Goal: Task Accomplishment & Management: Complete application form

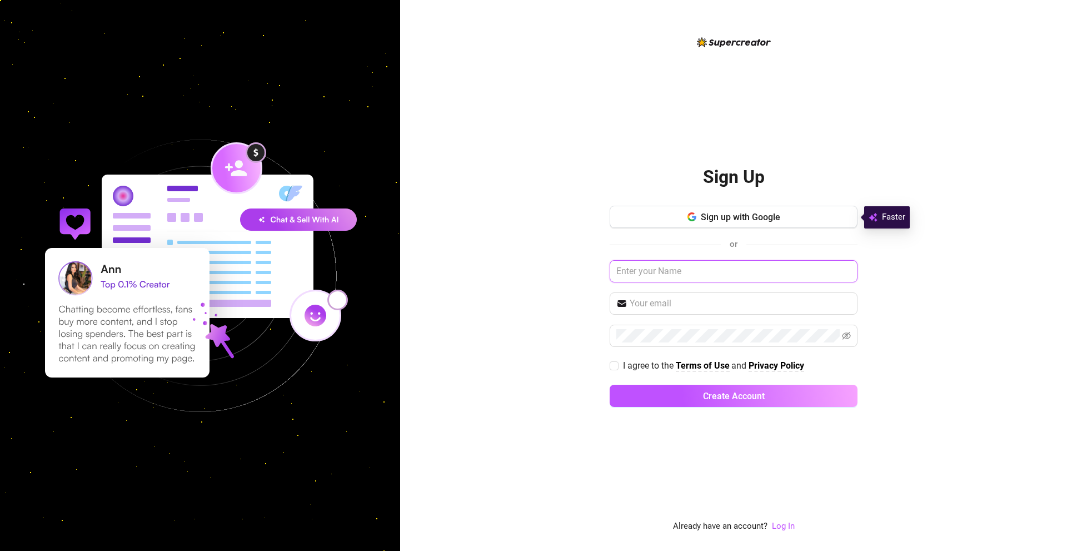
click at [658, 269] on input "text" at bounding box center [734, 271] width 248 height 22
drag, startPoint x: 657, startPoint y: 270, endPoint x: 662, endPoint y: 252, distance: 17.9
click at [657, 270] on input "text" at bounding box center [734, 271] width 248 height 22
click at [669, 224] on button "Sign up with Google" at bounding box center [734, 217] width 248 height 22
click at [736, 218] on span "Sign up with Google" at bounding box center [741, 217] width 80 height 11
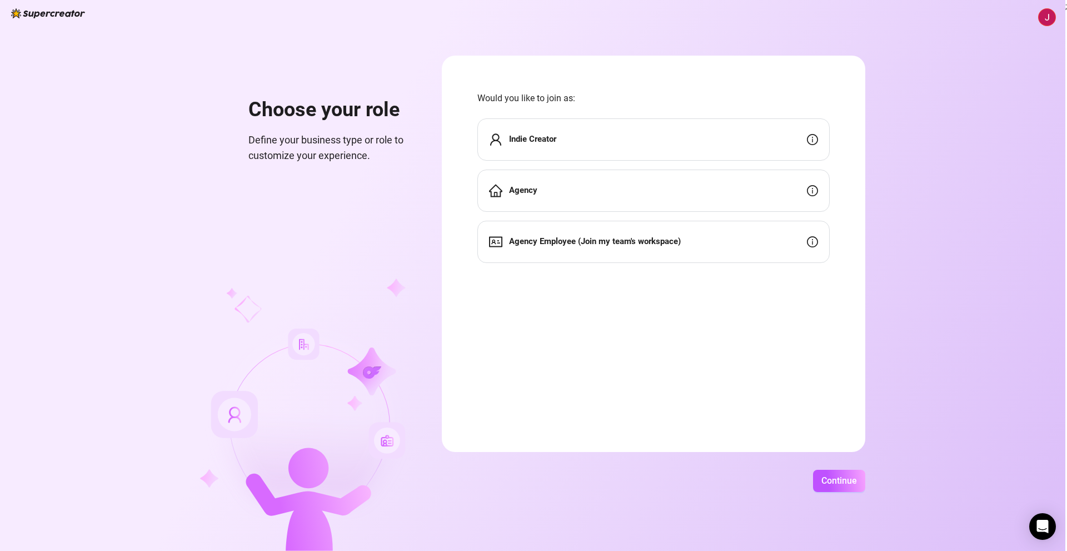
click at [542, 131] on div "Indie Creator" at bounding box center [654, 139] width 352 height 42
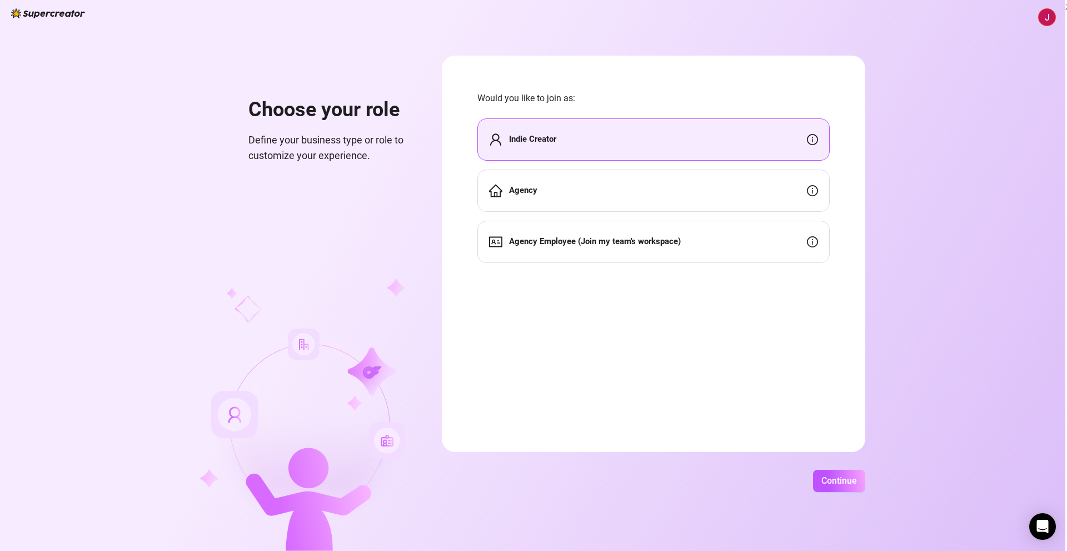
drag, startPoint x: 569, startPoint y: 130, endPoint x: 569, endPoint y: 139, distance: 8.9
click at [569, 131] on div "Indie Creator" at bounding box center [654, 139] width 352 height 42
click at [828, 484] on span "Continue" at bounding box center [840, 480] width 36 height 11
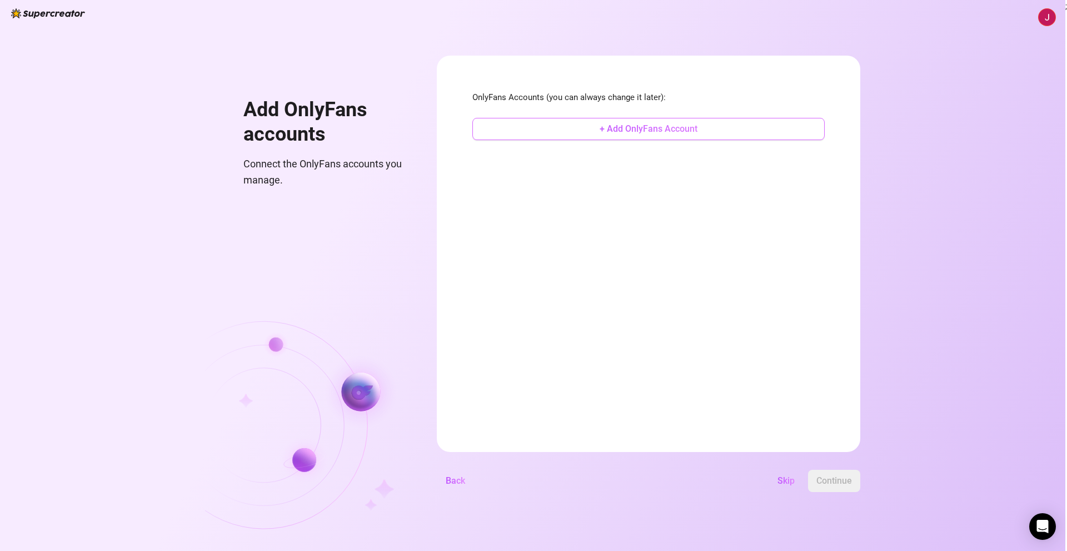
click at [665, 133] on span "+ Add OnlyFans Account" at bounding box center [649, 128] width 98 height 11
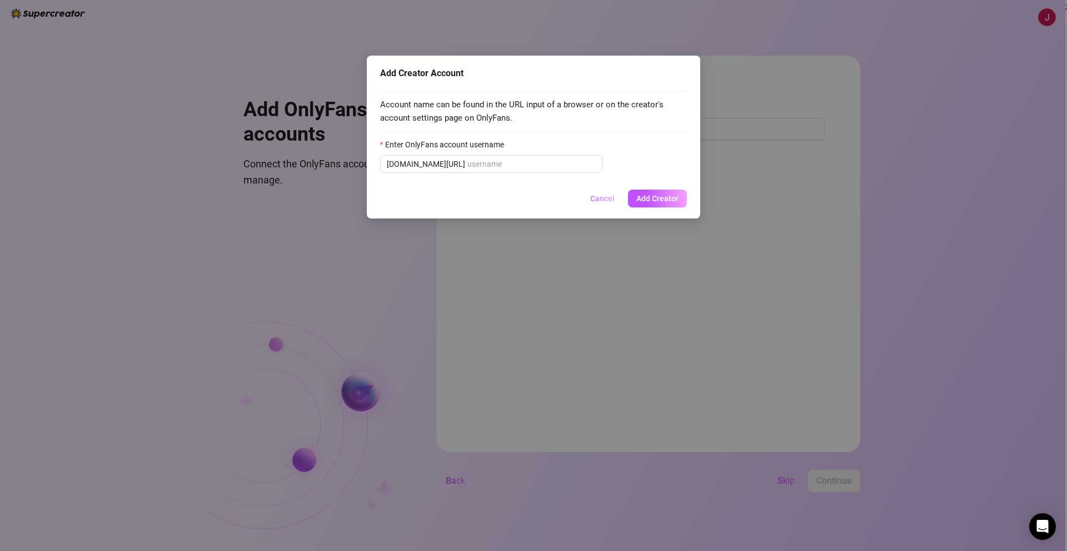
click at [600, 199] on span "Cancel" at bounding box center [602, 198] width 24 height 9
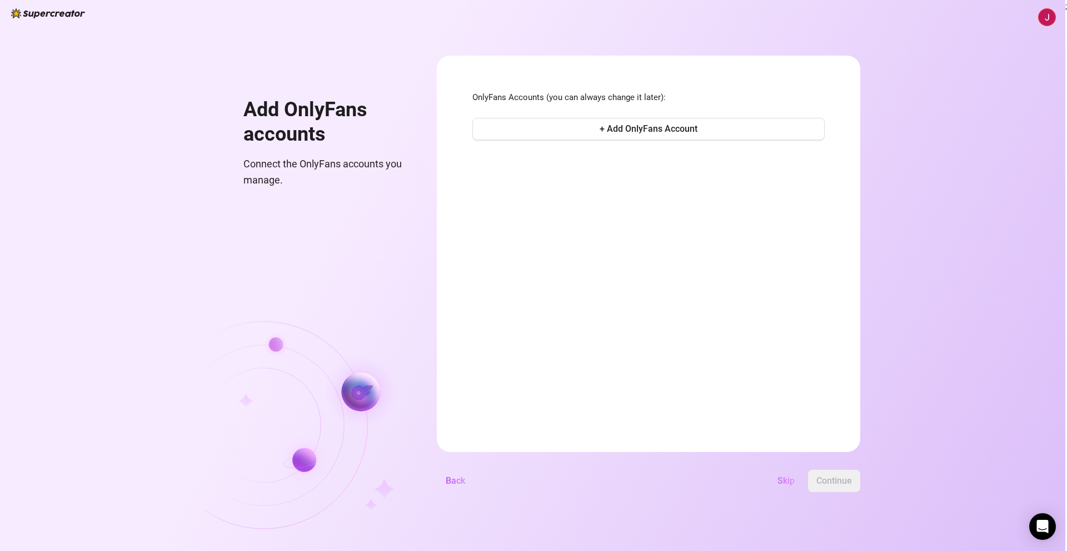
click at [778, 479] on span "Skip" at bounding box center [786, 480] width 17 height 11
